Goal: Check status: Check status

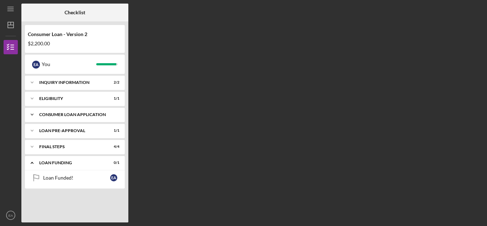
click at [73, 115] on div "Consumer Loan Application" at bounding box center [77, 114] width 77 height 4
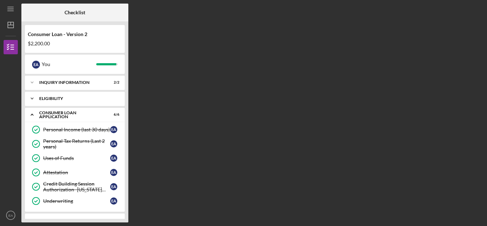
click at [93, 96] on div "Icon/Expander Eligibility 1 / 1" at bounding box center [75, 98] width 100 height 14
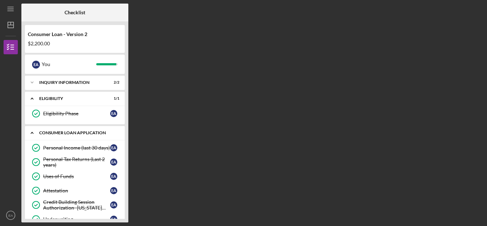
click at [71, 131] on div "Consumer Loan Application" at bounding box center [77, 132] width 77 height 4
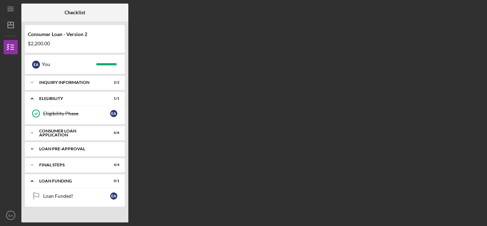
click at [66, 146] on div "Icon/Expander Loan Pre-Approval 1 / 1" at bounding box center [75, 148] width 100 height 14
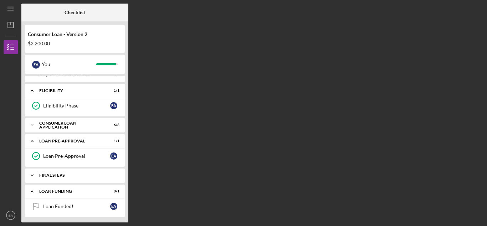
scroll to position [10, 0]
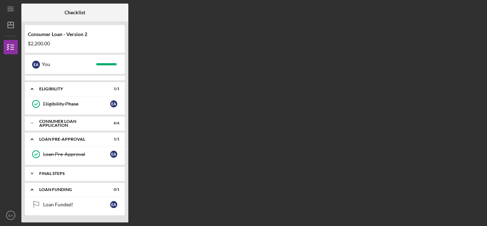
click at [76, 170] on div "Icon/Expander FINAL STEPS 4 / 4" at bounding box center [75, 173] width 100 height 14
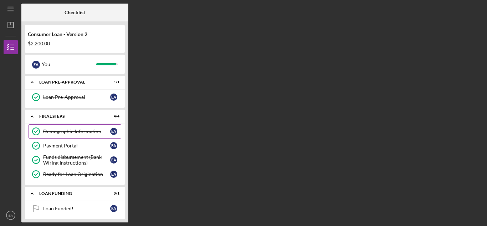
scroll to position [71, 0]
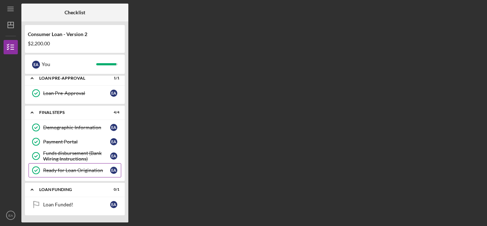
click at [59, 184] on div "Icon/Expander Loan Funding 0 / 1" at bounding box center [75, 189] width 100 height 15
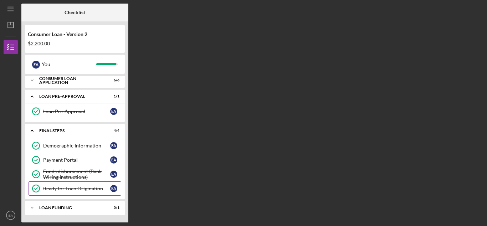
scroll to position [52, 0]
click at [56, 206] on div "Loan Funding" at bounding box center [77, 207] width 77 height 4
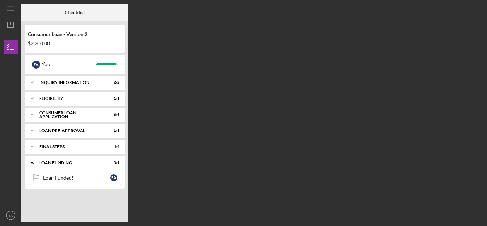
click at [68, 176] on div "Loan Funded!" at bounding box center [76, 178] width 67 height 6
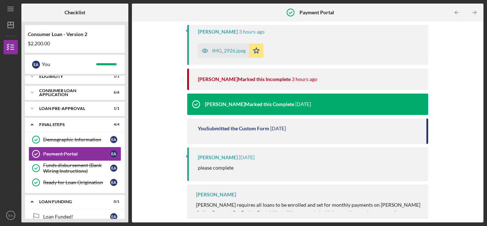
scroll to position [113, 0]
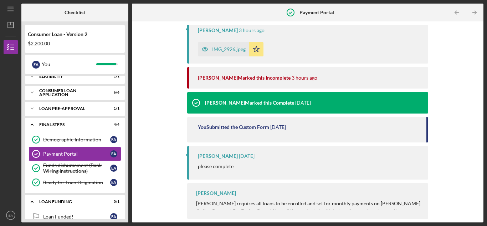
click at [254, 51] on icon "Icon/Star" at bounding box center [256, 49] width 14 height 14
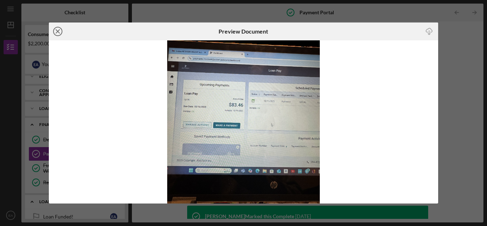
click at [57, 32] on icon "Icon/Close" at bounding box center [58, 31] width 18 height 18
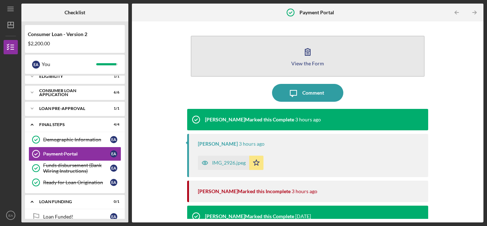
click at [308, 59] on icon "button" at bounding box center [308, 52] width 18 height 18
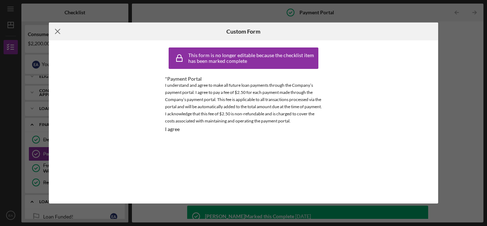
click at [59, 31] on icon "Icon/Menu Close" at bounding box center [58, 31] width 18 height 18
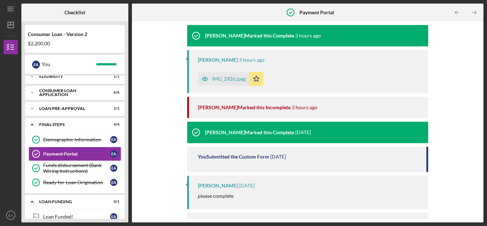
scroll to position [113, 0]
